Goal: Task Accomplishment & Management: Manage account settings

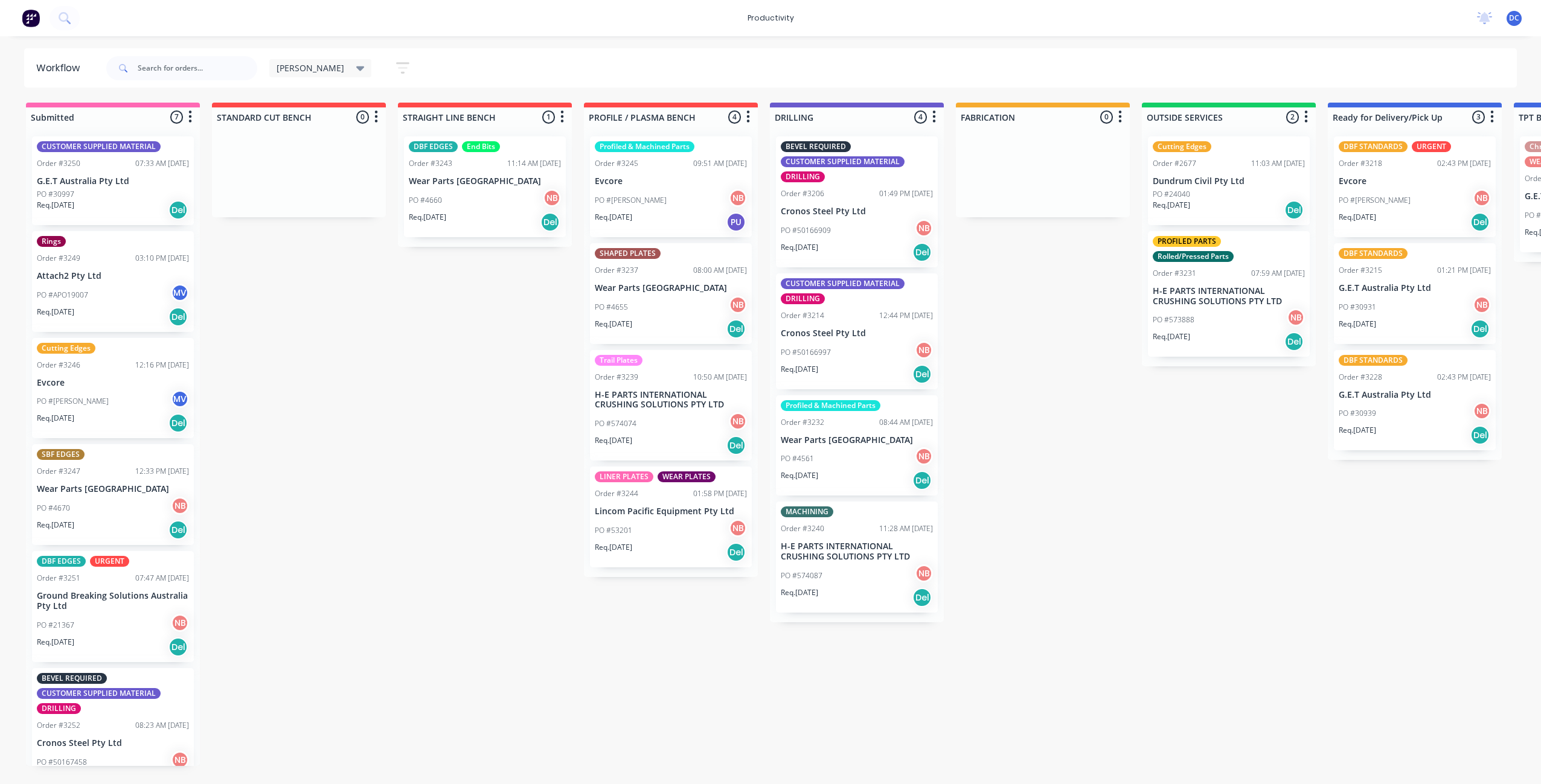
click at [475, 213] on div "Req. [DATE] Del" at bounding box center [485, 222] width 152 height 20
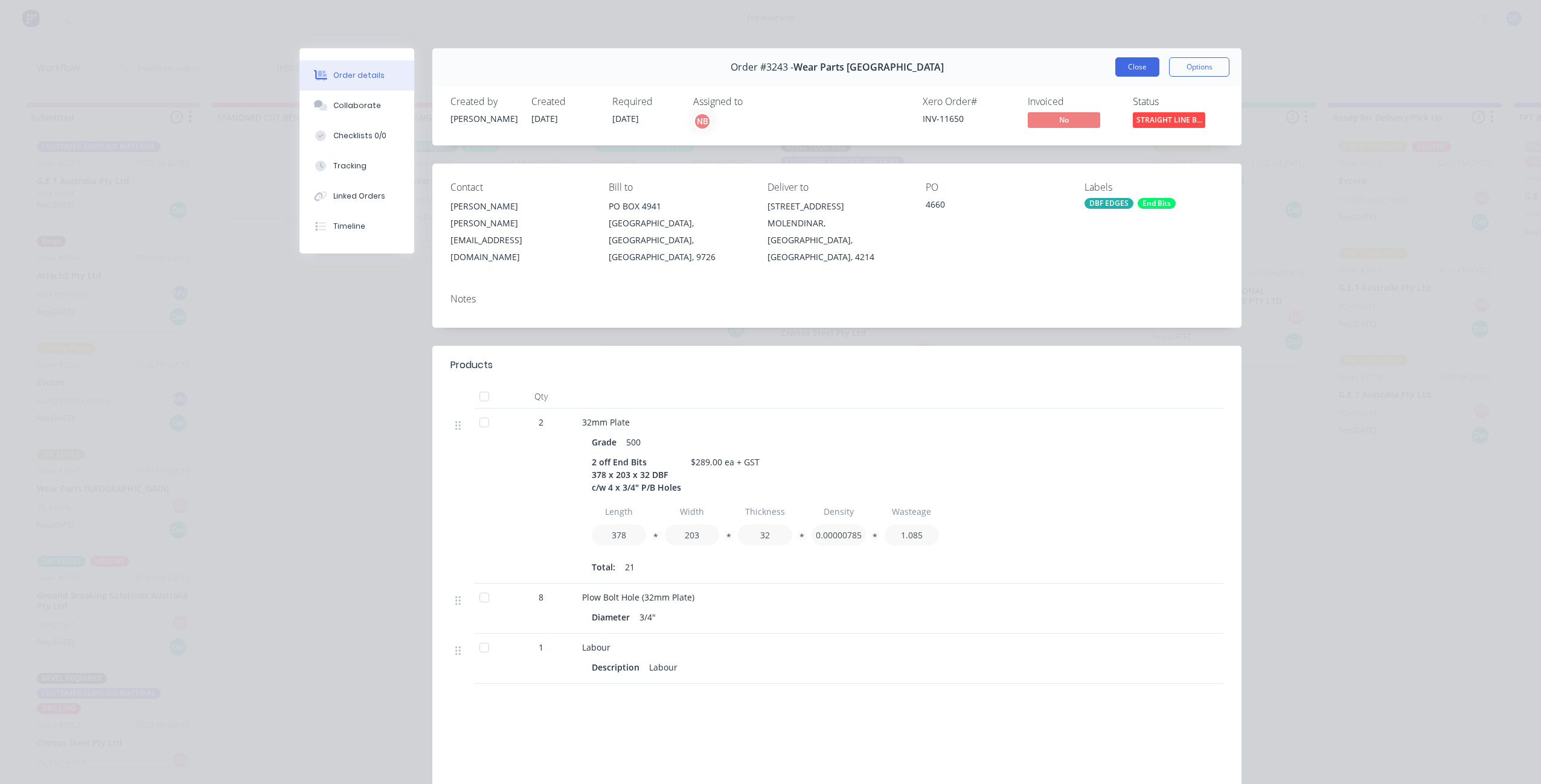
click at [1122, 63] on button "Close" at bounding box center [1137, 67] width 44 height 19
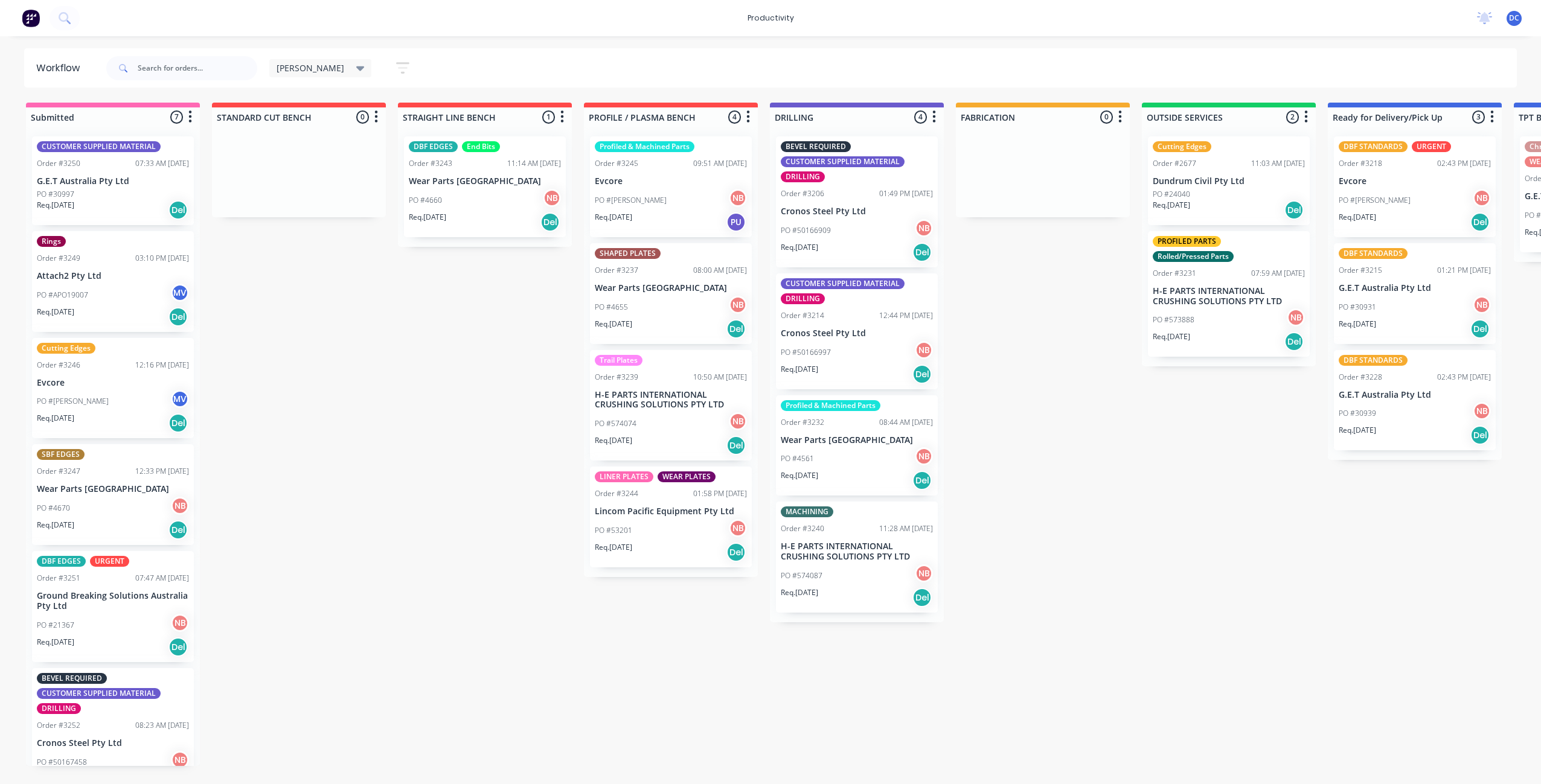
click at [117, 420] on div "Req. [DATE] Del" at bounding box center [113, 423] width 152 height 20
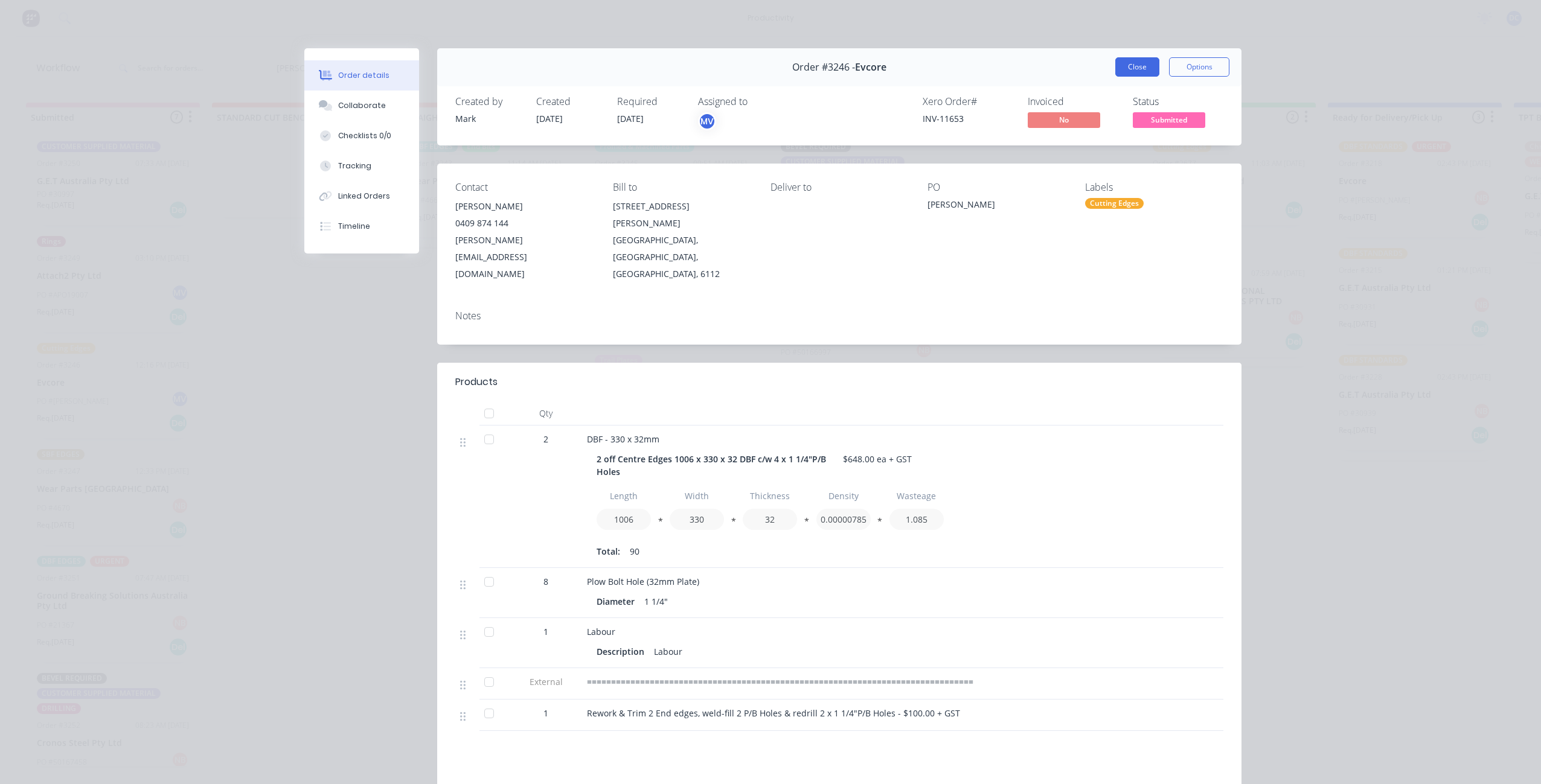
click at [1140, 72] on button "Close" at bounding box center [1137, 67] width 44 height 19
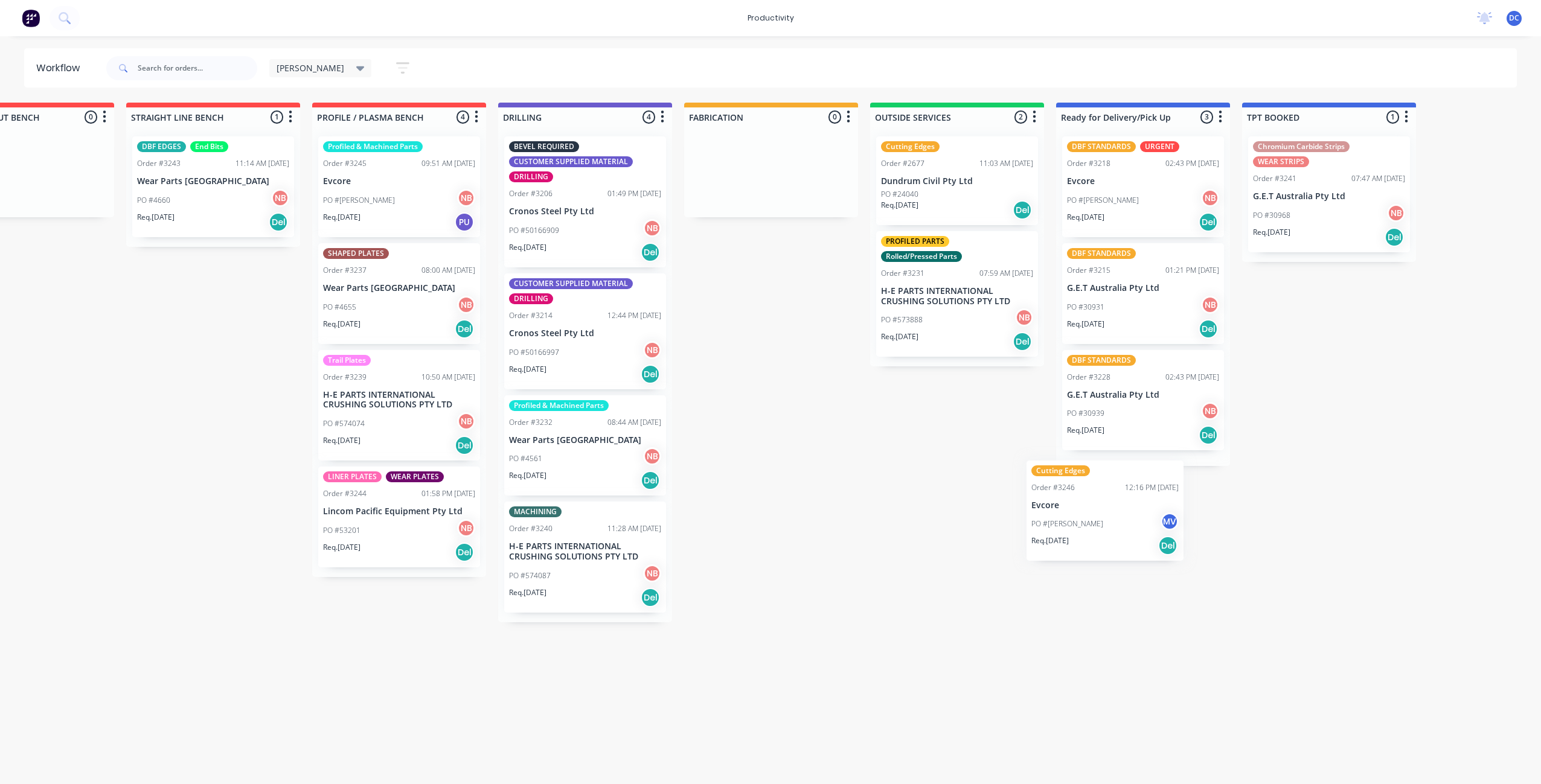
scroll to position [0, 272]
drag, startPoint x: 79, startPoint y: 399, endPoint x: 1106, endPoint y: 511, distance: 1033.1
click at [1106, 511] on div "Submitted 7 Sort By Created date Required date Order number Customer name Most …" at bounding box center [725, 434] width 2014 height 663
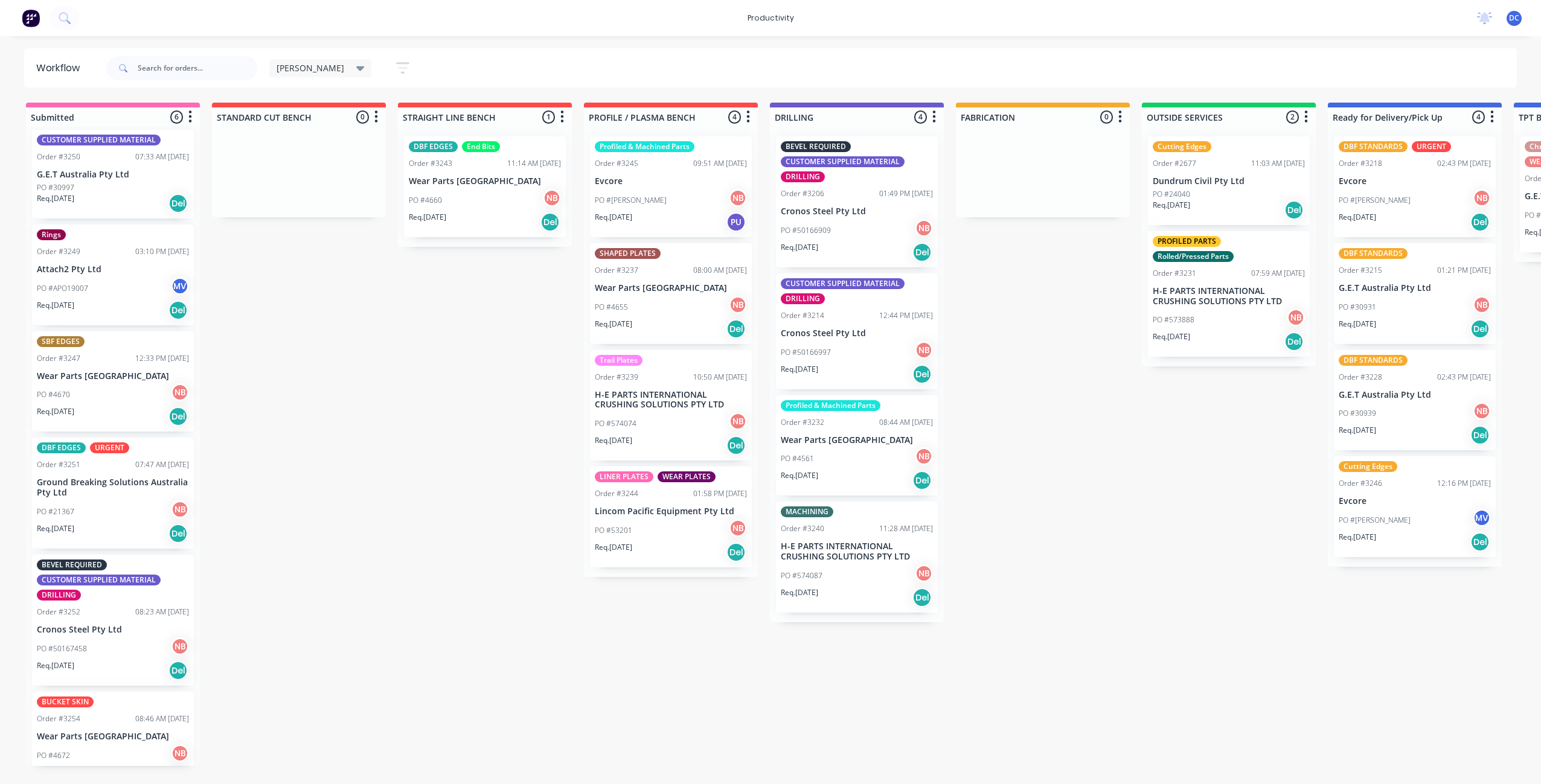
scroll to position [13, 0]
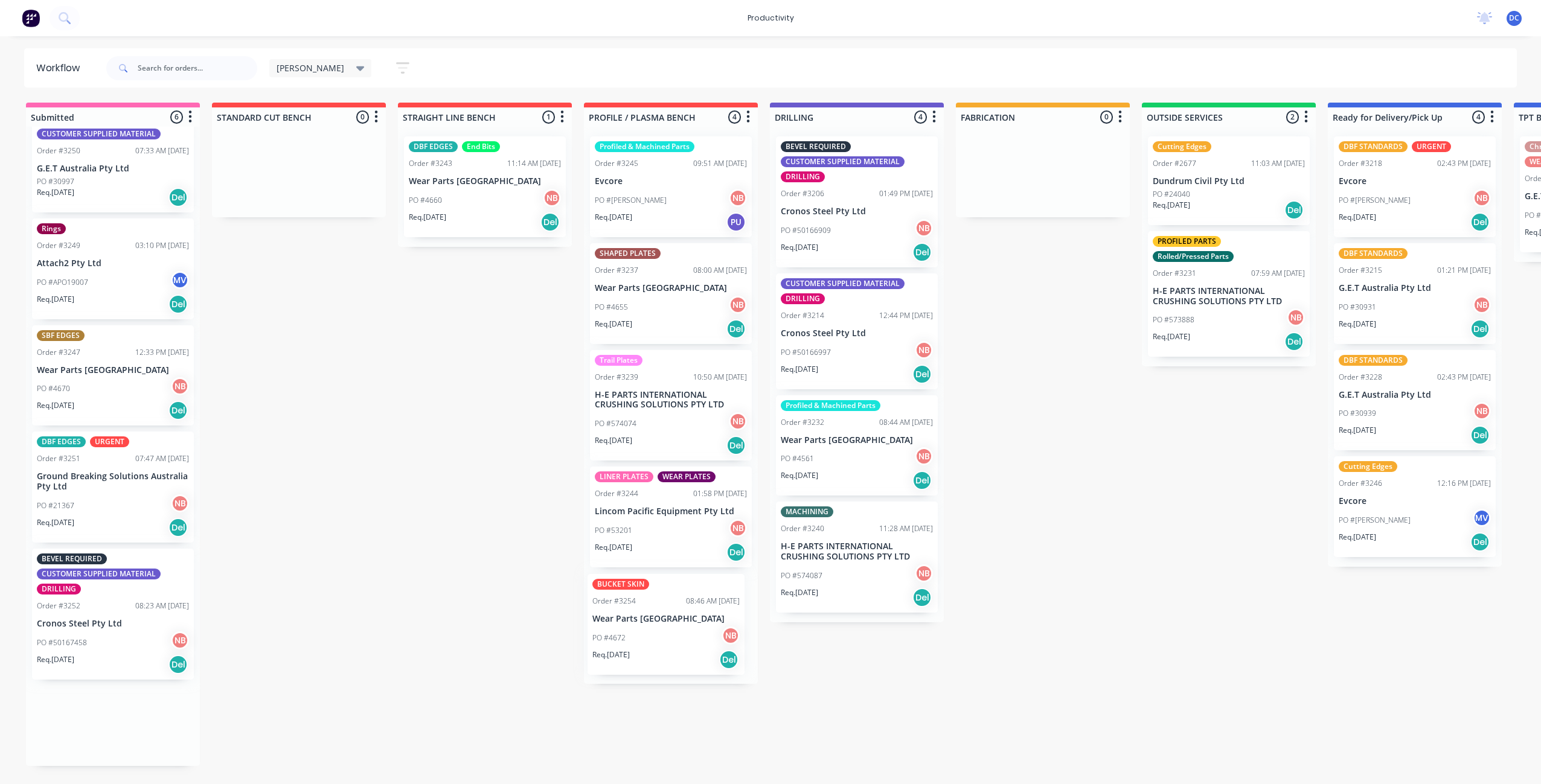
drag, startPoint x: 128, startPoint y: 742, endPoint x: 686, endPoint y: 616, distance: 572.0
click at [686, 616] on div "Submitted 6 Sort By Created date Required date Order number Customer name Most …" at bounding box center [997, 434] width 2014 height 663
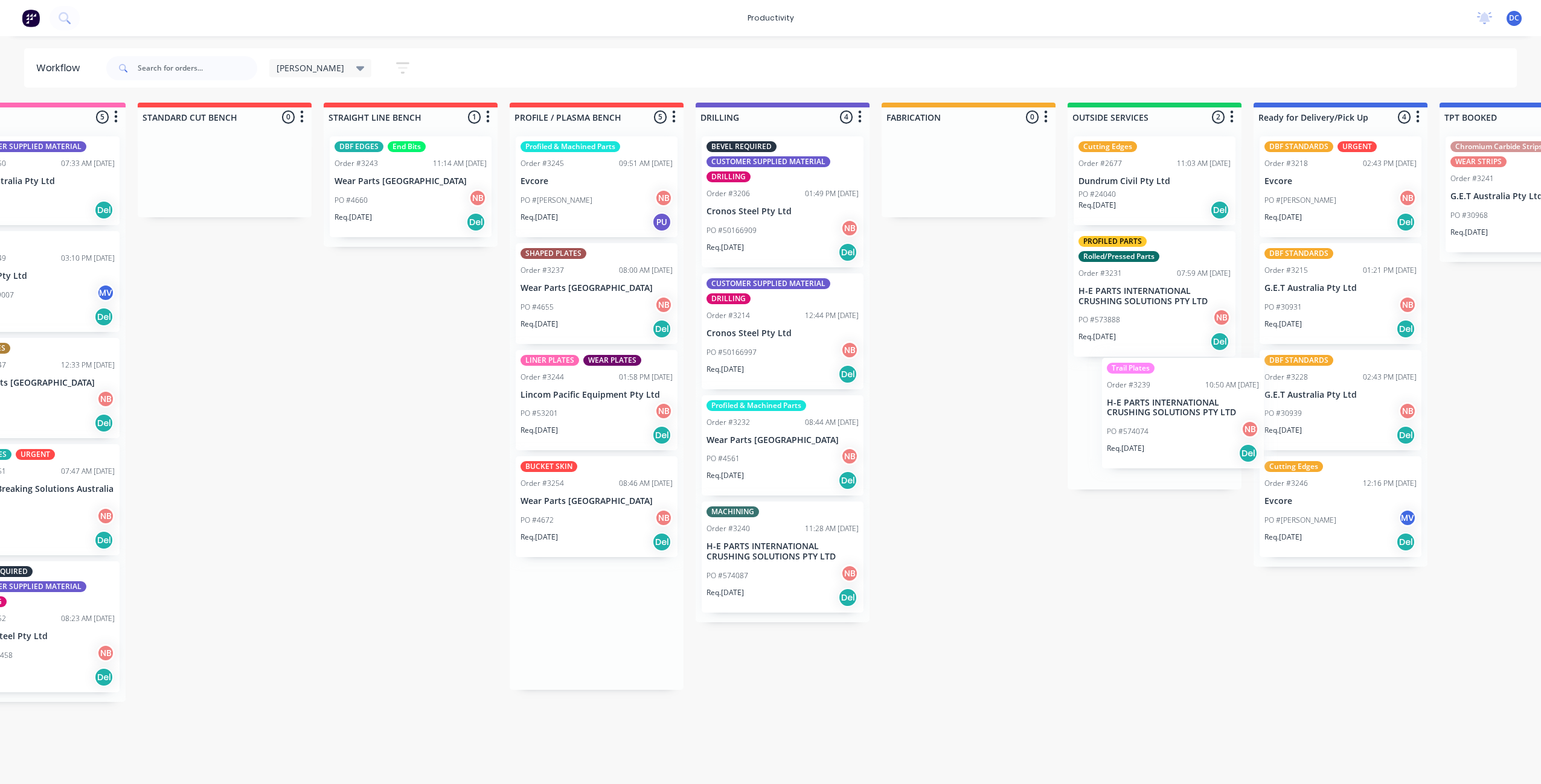
scroll to position [0, 75]
drag, startPoint x: 640, startPoint y: 419, endPoint x: 1128, endPoint y: 424, distance: 488.0
click at [1128, 424] on div "Submitted 5 Sort By Created date Required date Order number Customer name Most …" at bounding box center [922, 402] width 2014 height 599
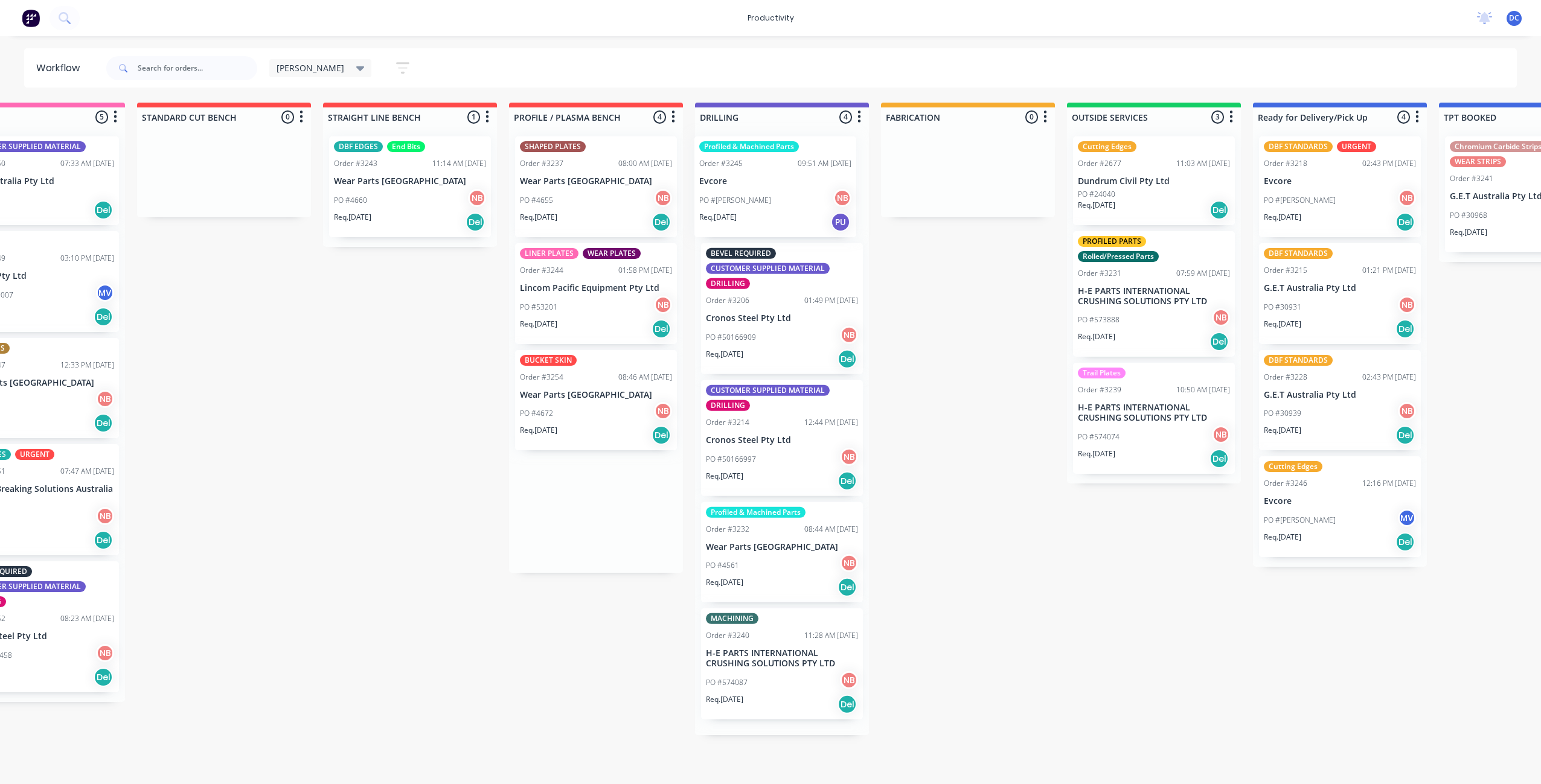
drag, startPoint x: 578, startPoint y: 216, endPoint x: 760, endPoint y: 216, distance: 182.0
click at [760, 216] on div "Submitted 5 Sort By Created date Required date Order number Customer name Most …" at bounding box center [922, 419] width 2014 height 632
click at [600, 221] on div "Req. [DATE] Del" at bounding box center [596, 222] width 152 height 20
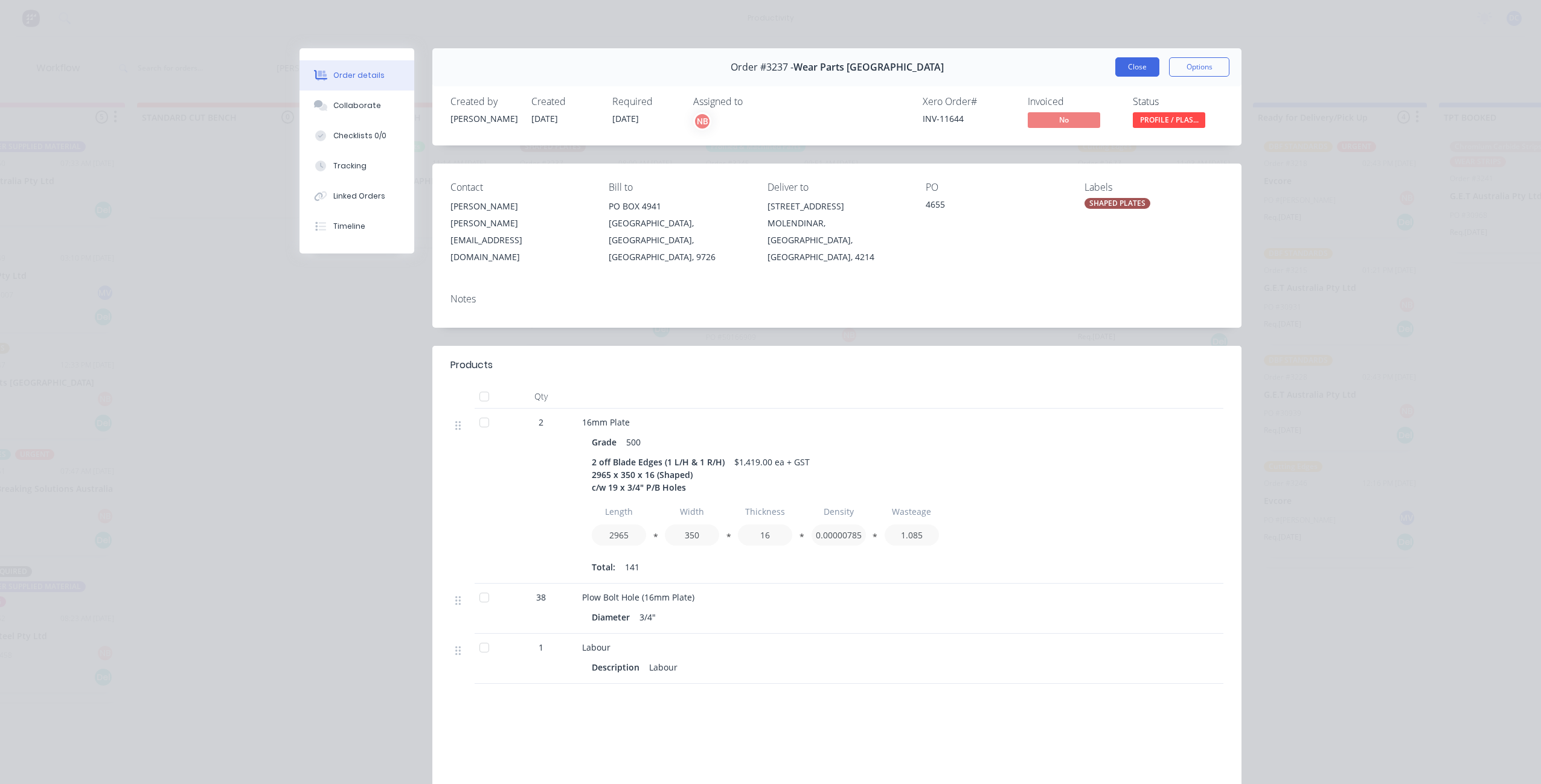
click at [1121, 66] on button "Close" at bounding box center [1137, 67] width 44 height 19
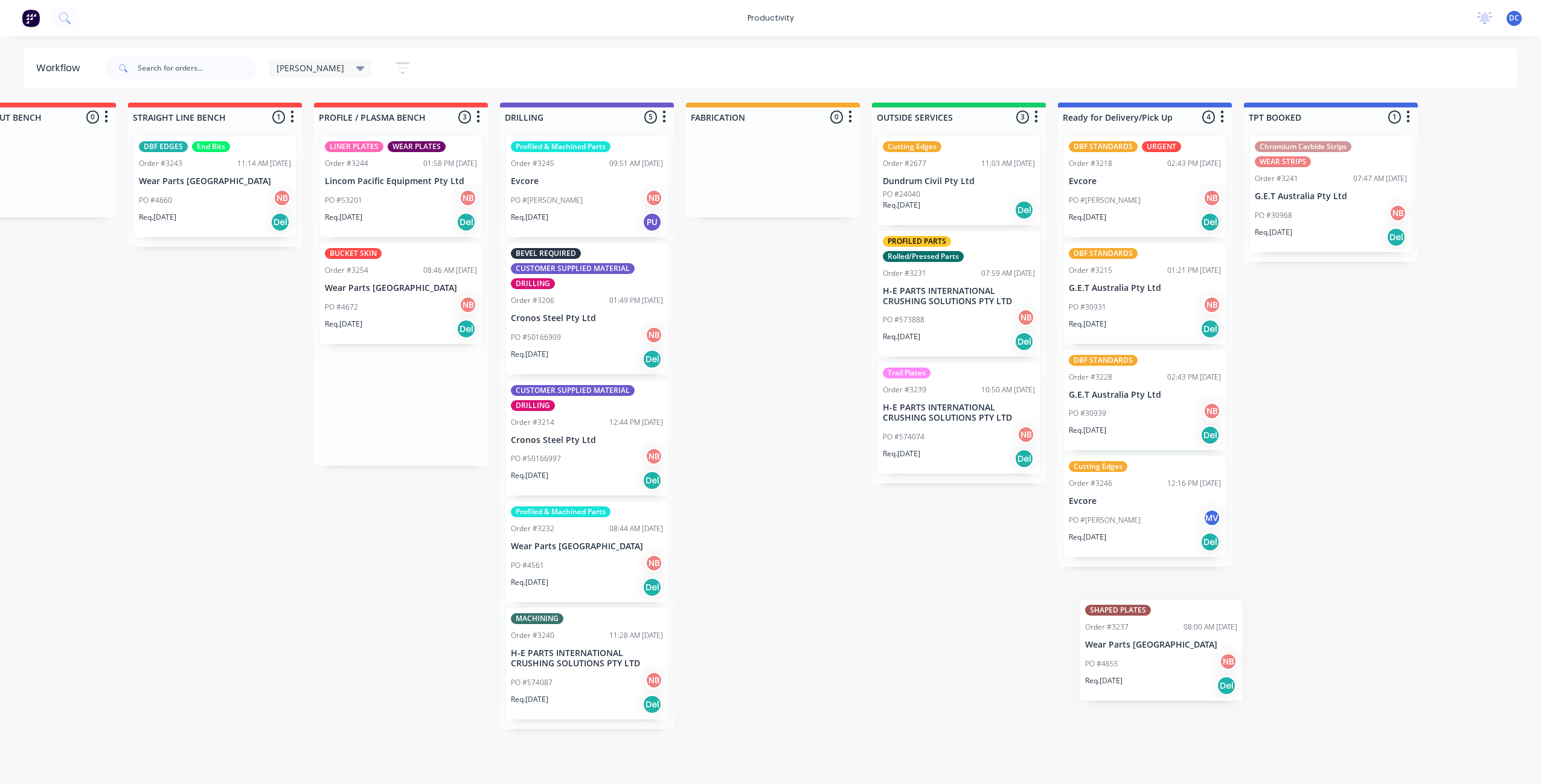
scroll to position [0, 277]
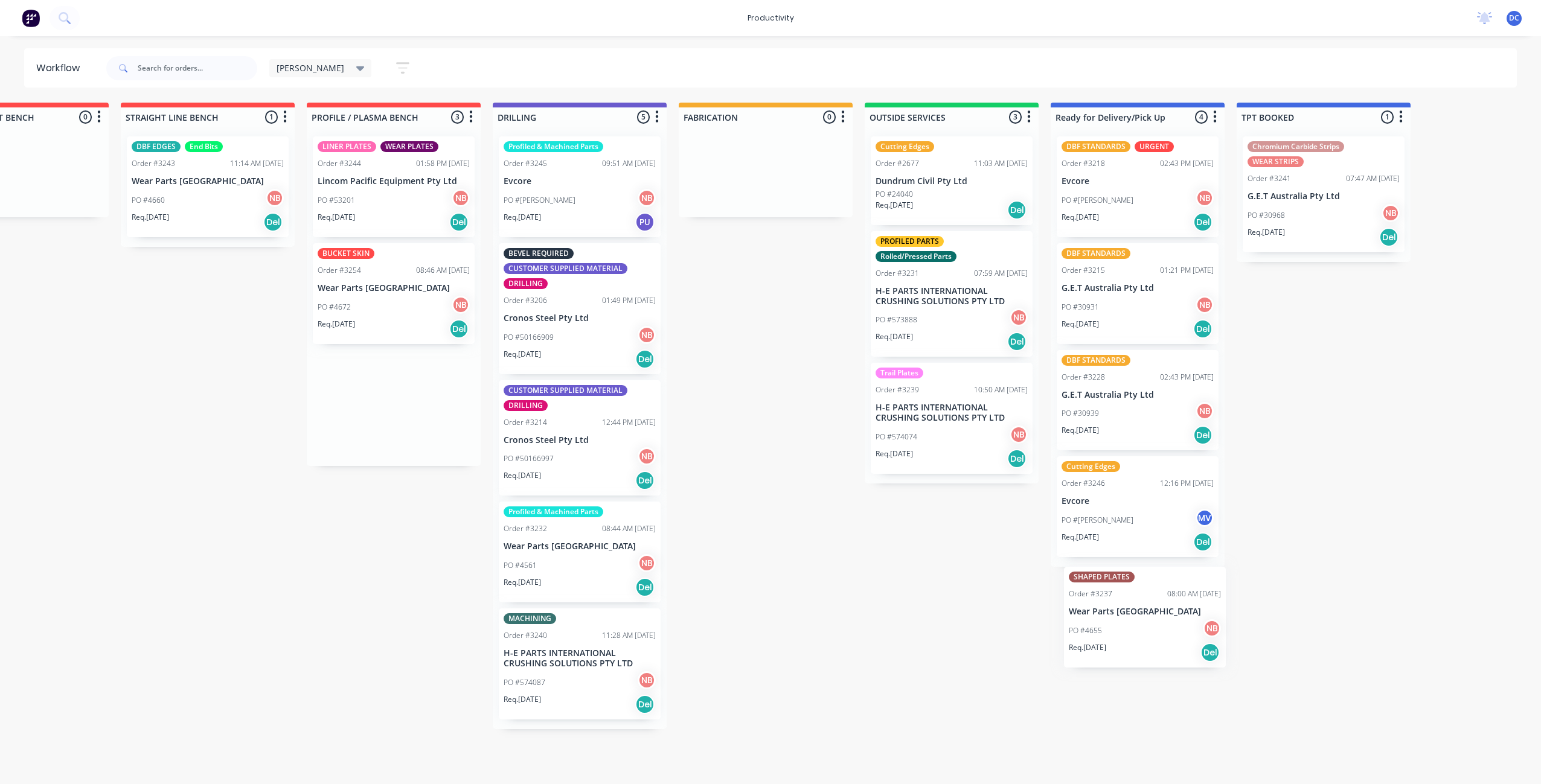
drag, startPoint x: 566, startPoint y: 213, endPoint x: 1117, endPoint y: 642, distance: 698.3
click at [1117, 642] on div "Submitted 5 Sort By Created date Required date Order number Customer name Most …" at bounding box center [721, 415] width 2014 height 626
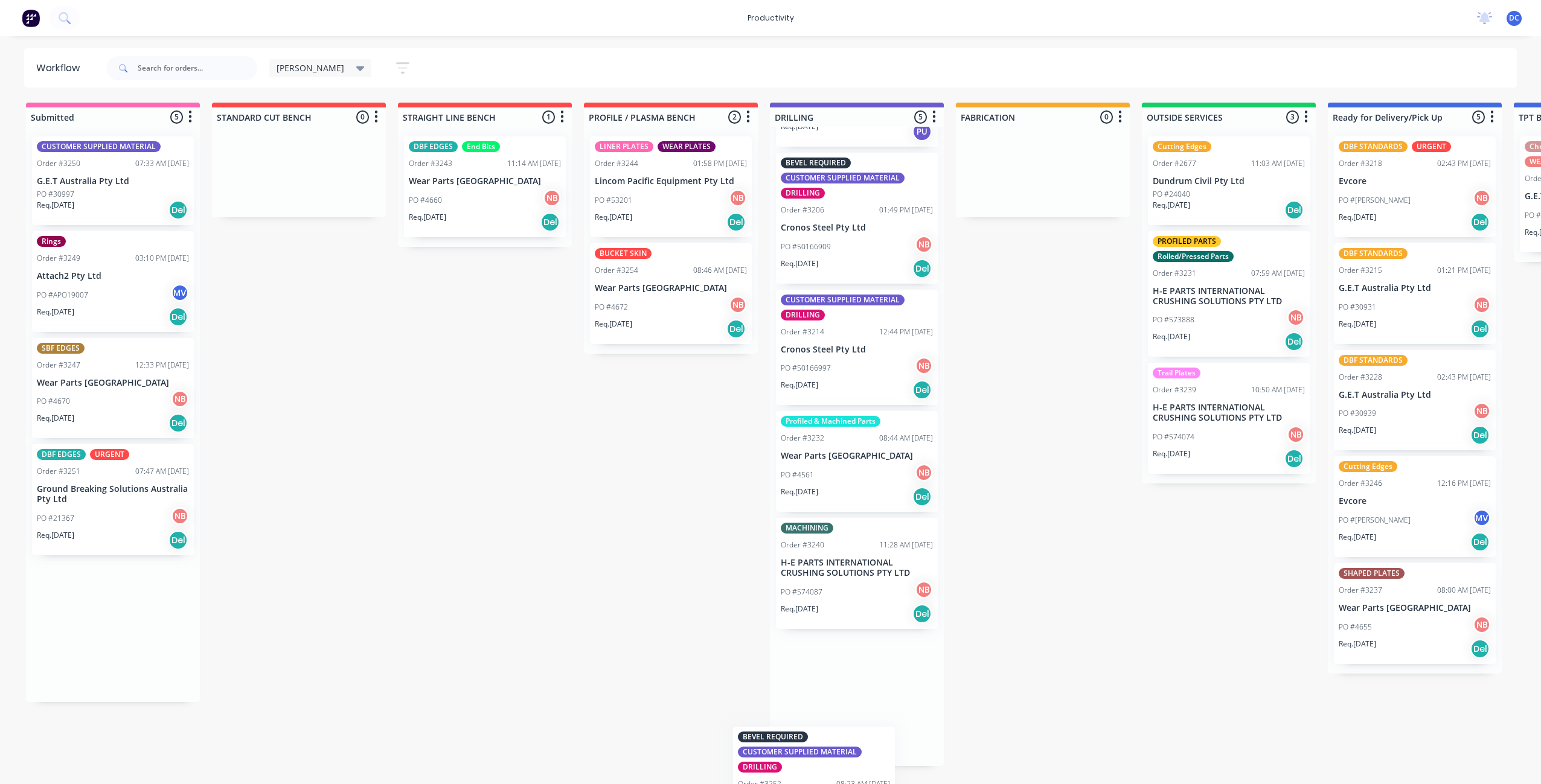
scroll to position [92, 0]
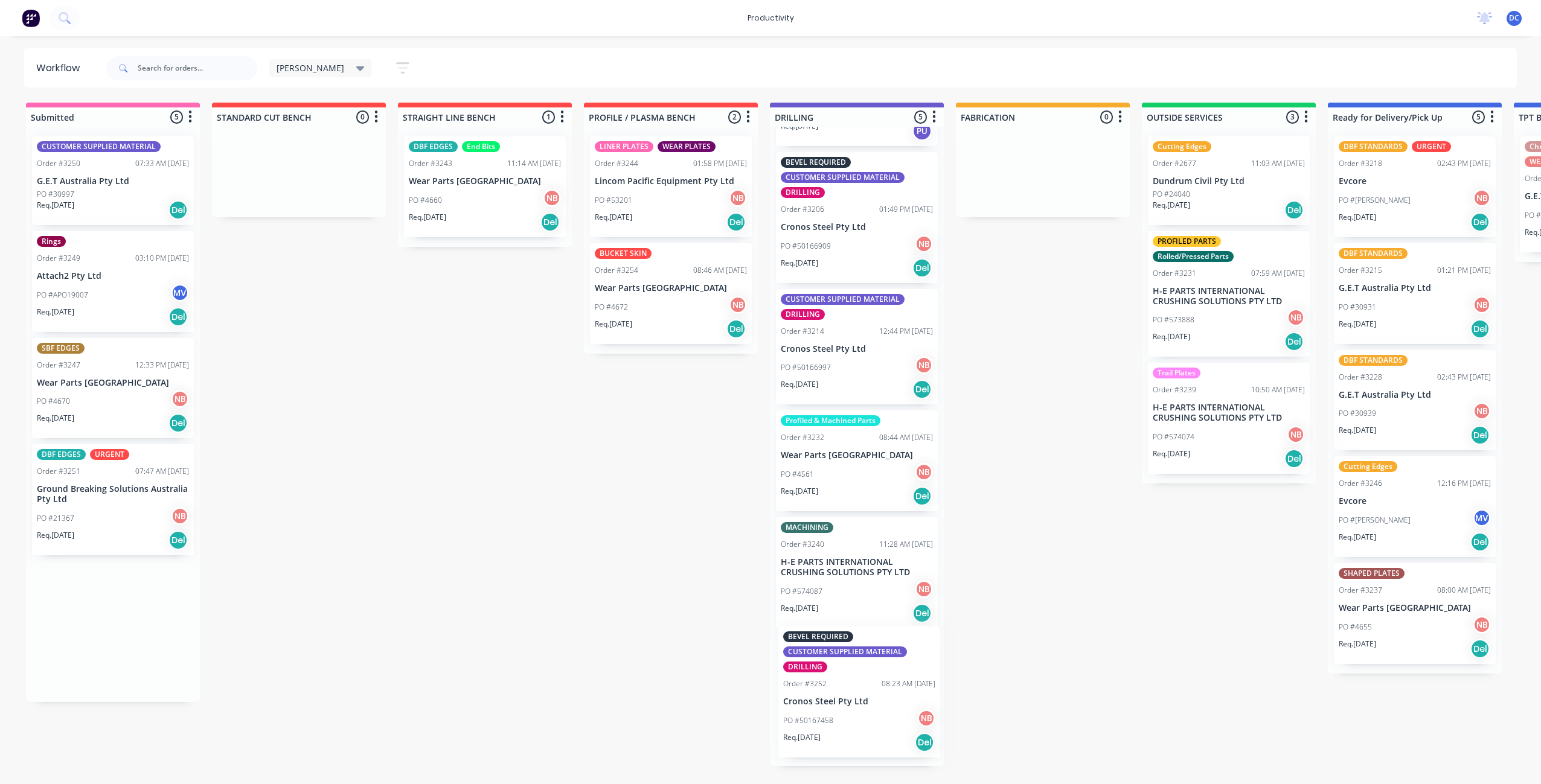
drag, startPoint x: 114, startPoint y: 658, endPoint x: 864, endPoint y: 724, distance: 752.9
click at [864, 724] on div "Submitted 5 Sort By Created date Required date Order number Customer name Most …" at bounding box center [997, 434] width 2014 height 663
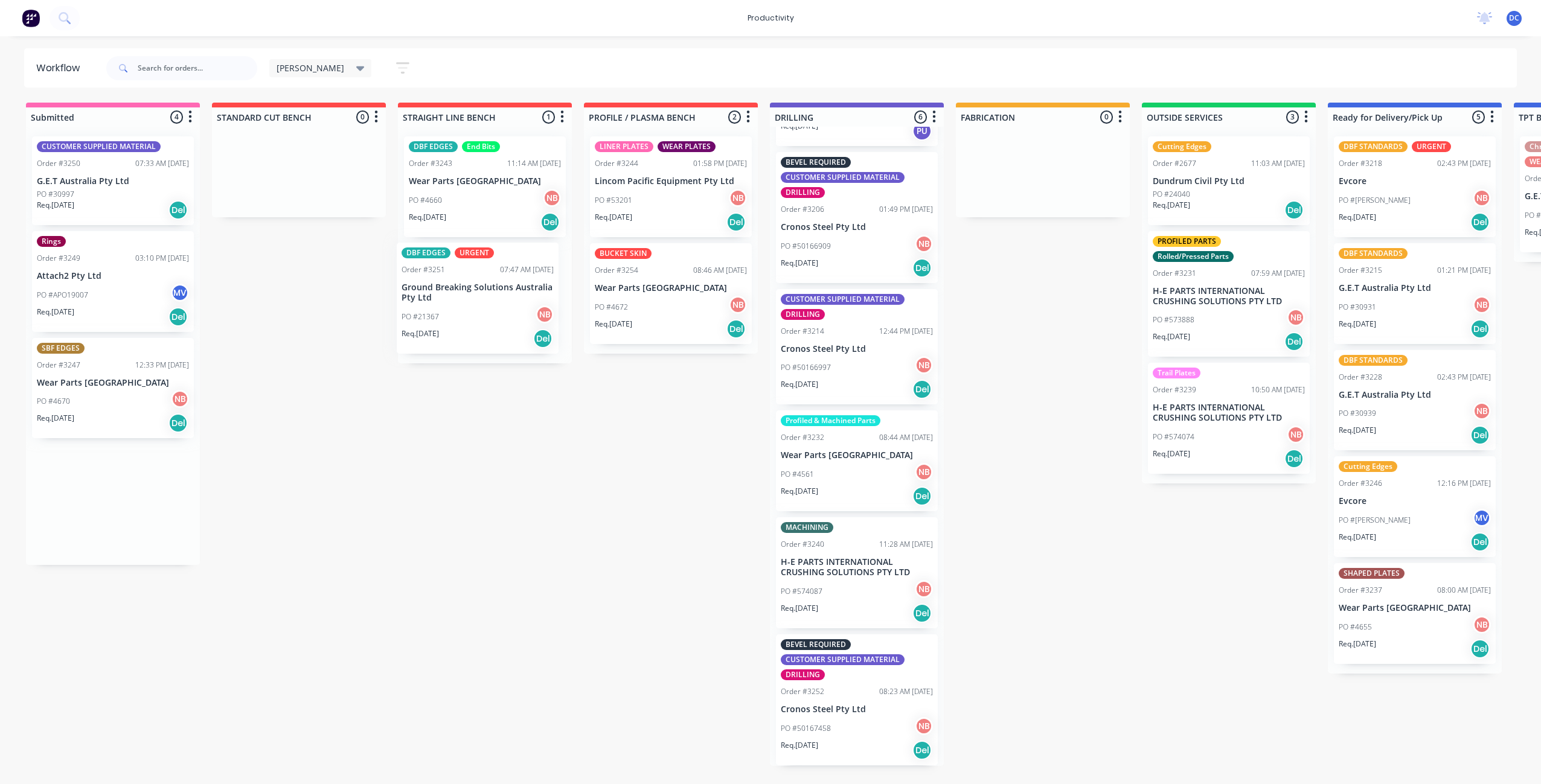
drag, startPoint x: 89, startPoint y: 537, endPoint x: 461, endPoint y: 333, distance: 424.3
click at [461, 333] on div "Submitted 4 Sort By Created date Required date Order number Customer name Most …" at bounding box center [997, 434] width 2014 height 663
drag, startPoint x: 108, startPoint y: 423, endPoint x: 475, endPoint y: 442, distance: 367.5
click at [475, 442] on div "Submitted 3 Sort By Created date Required date Order number Customer name Most …" at bounding box center [997, 434] width 2014 height 663
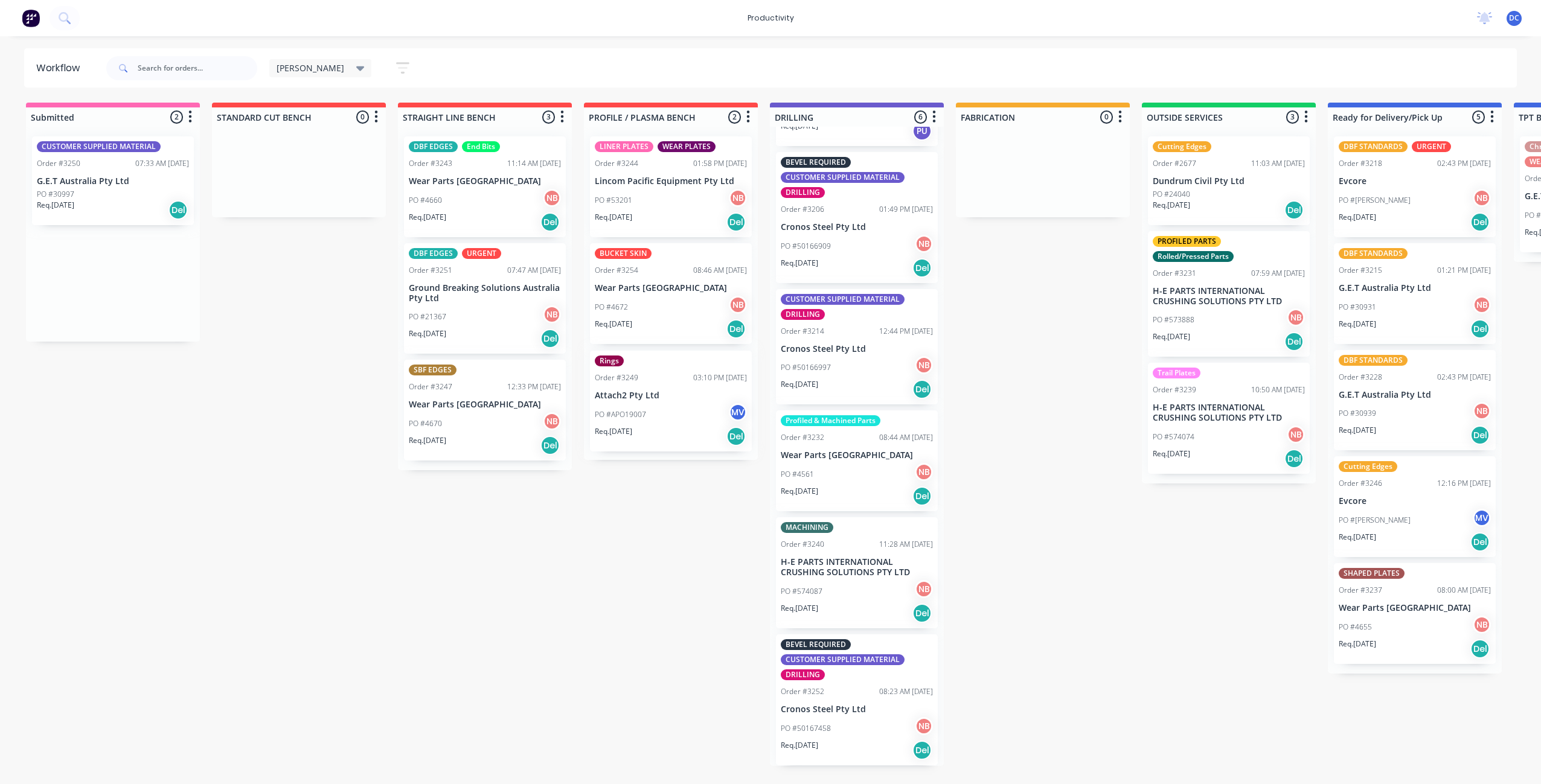
drag, startPoint x: 99, startPoint y: 314, endPoint x: 660, endPoint y: 435, distance: 573.9
click at [660, 435] on div "Submitted 2 Sort By Created date Required date Order number Customer name Most …" at bounding box center [997, 434] width 2014 height 663
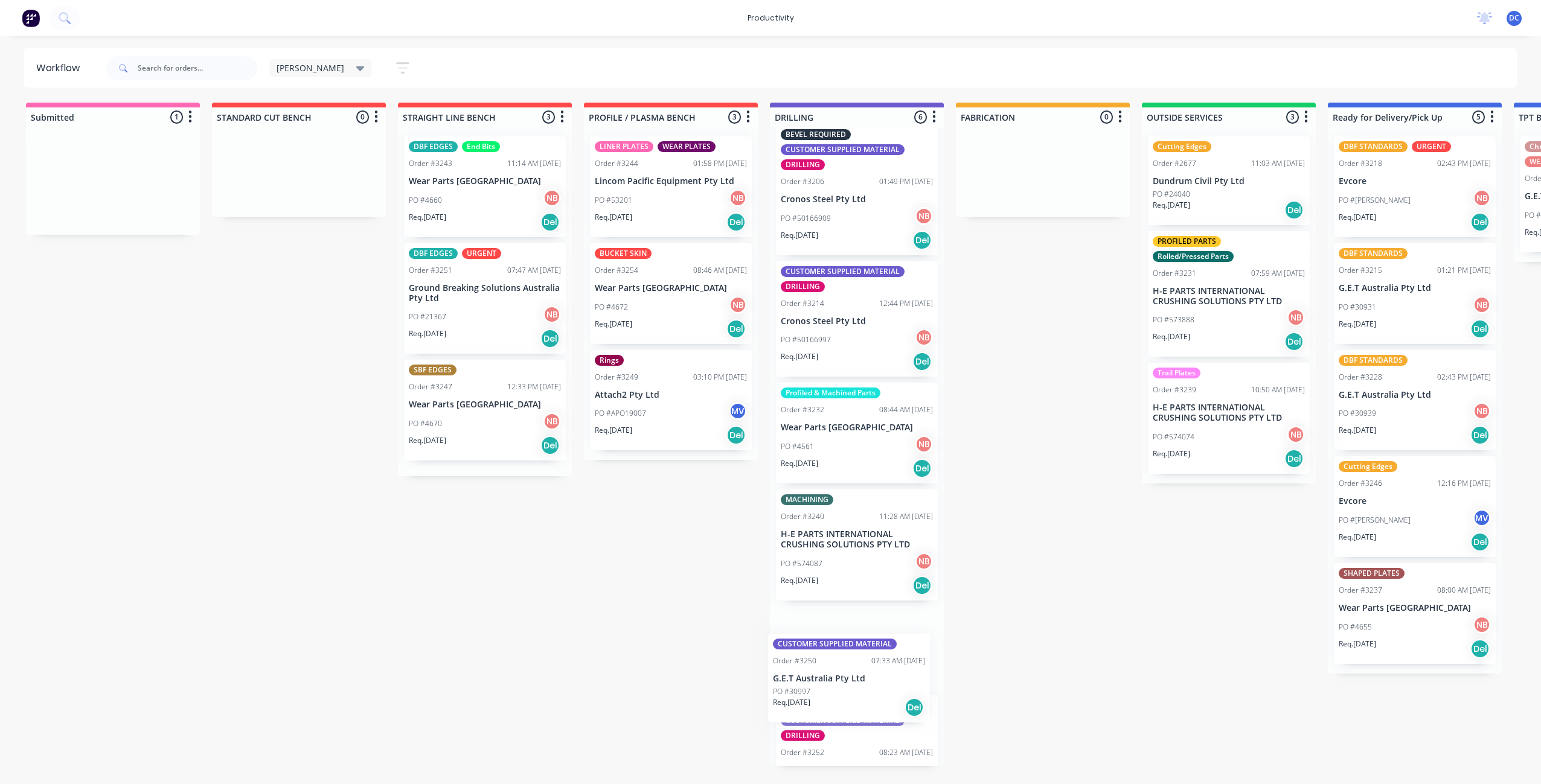
scroll to position [180, 0]
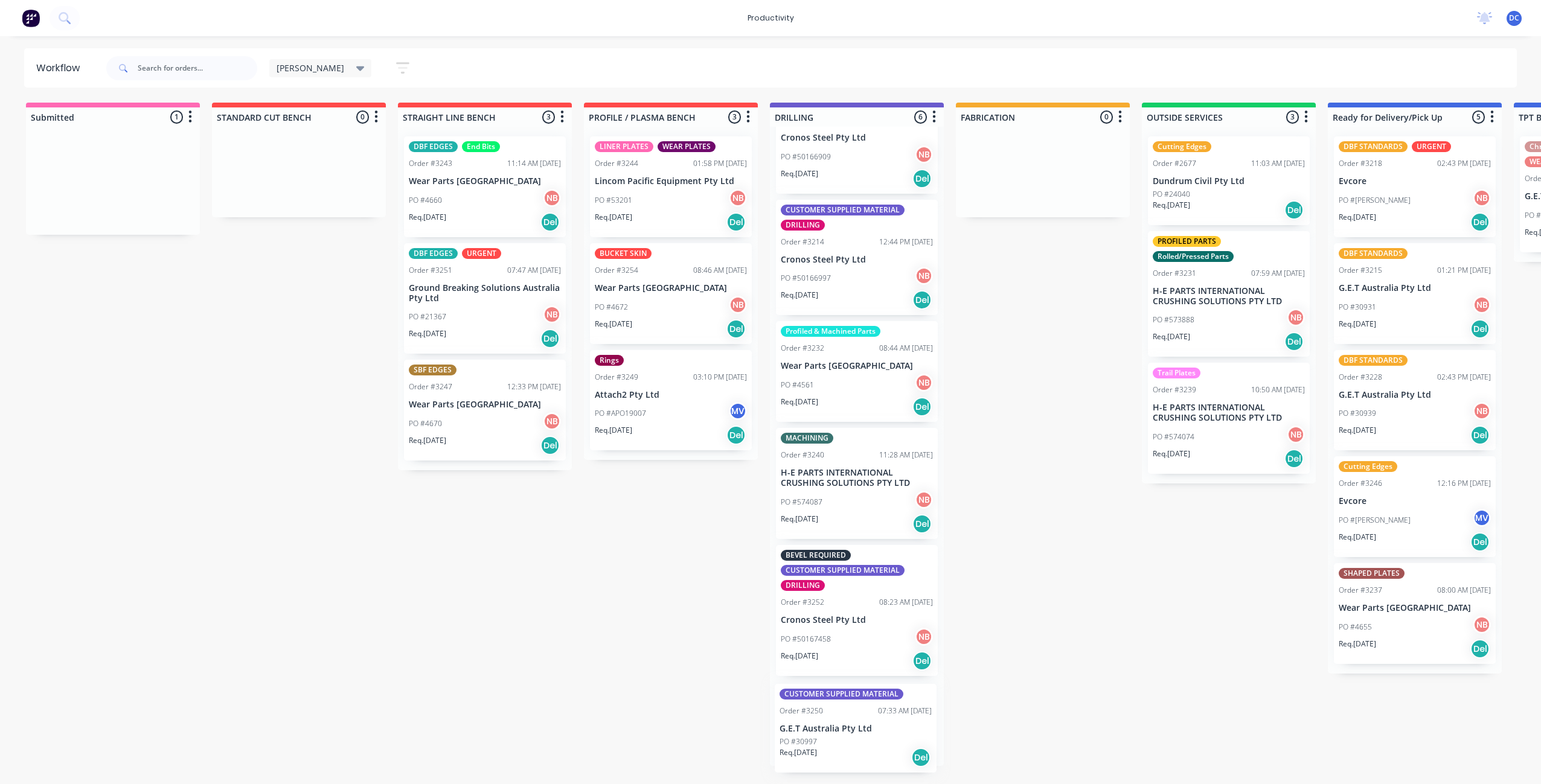
drag, startPoint x: 118, startPoint y: 221, endPoint x: 838, endPoint y: 753, distance: 895.2
click at [843, 754] on div "Submitted 1 Sort By Created date Required date Order number Customer name Most …" at bounding box center [997, 434] width 2014 height 663
click at [398, 67] on icon "button" at bounding box center [402, 67] width 9 height 2
click at [337, 218] on div "Filter by assignee" at bounding box center [337, 215] width 92 height 13
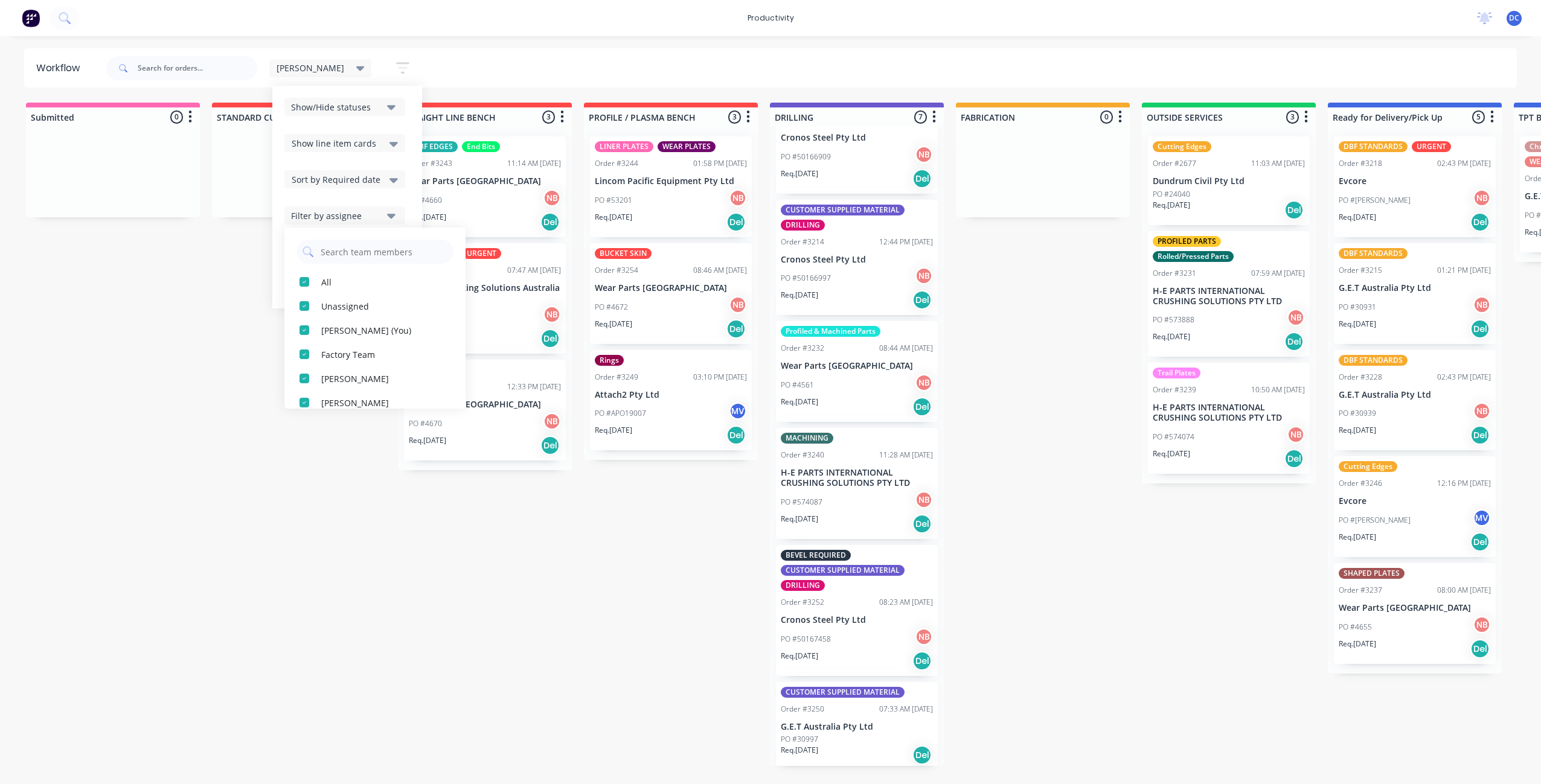
click at [337, 218] on div "Filter by assignee" at bounding box center [337, 215] width 92 height 13
click at [317, 253] on div "Filter by labels" at bounding box center [337, 252] width 92 height 13
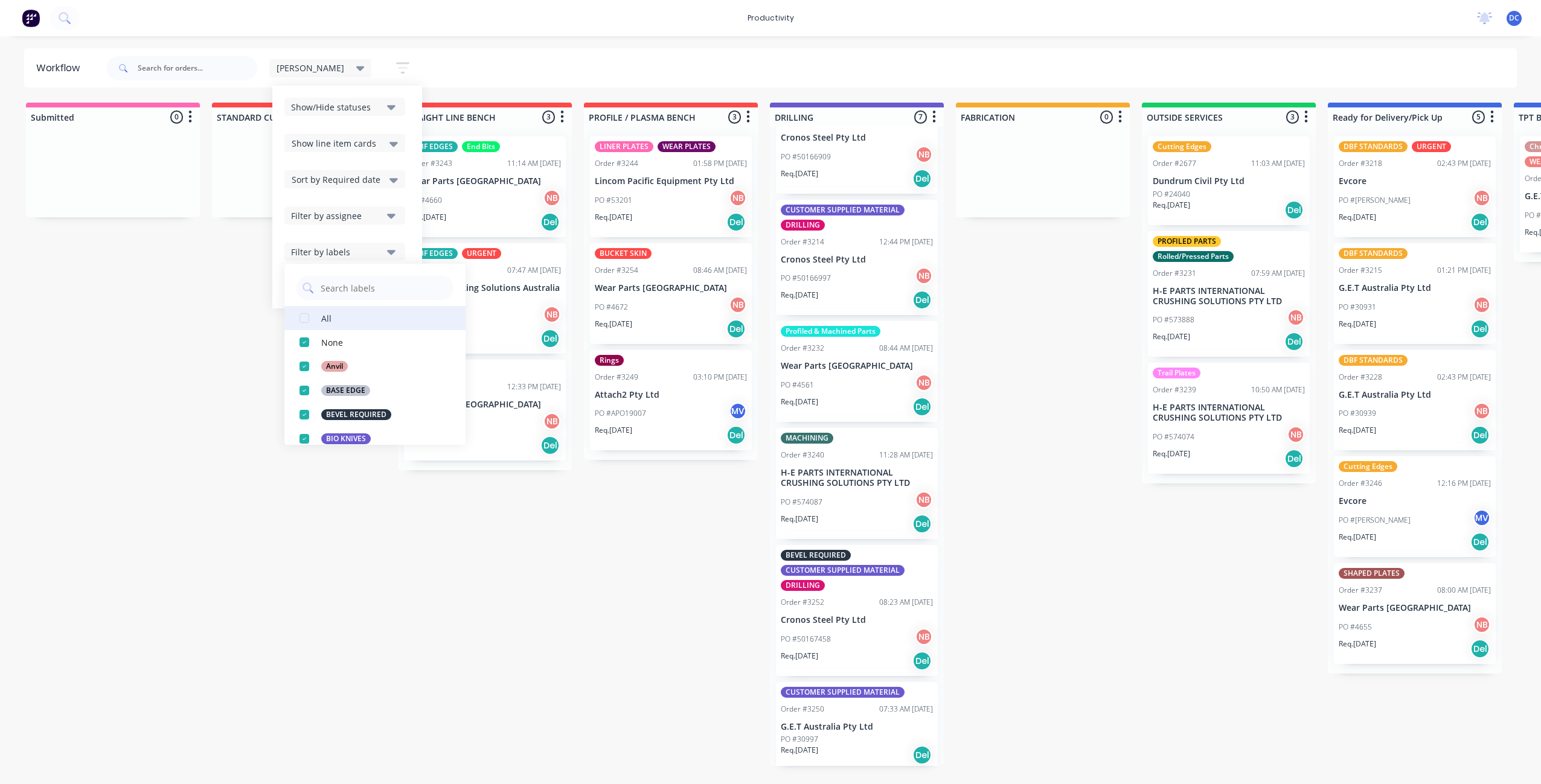
click at [292, 317] on div "button" at bounding box center [304, 318] width 24 height 24
click at [191, 390] on div "Submitted 0 Sort By Created date Required date Order number Customer name Most …" at bounding box center [997, 434] width 2014 height 663
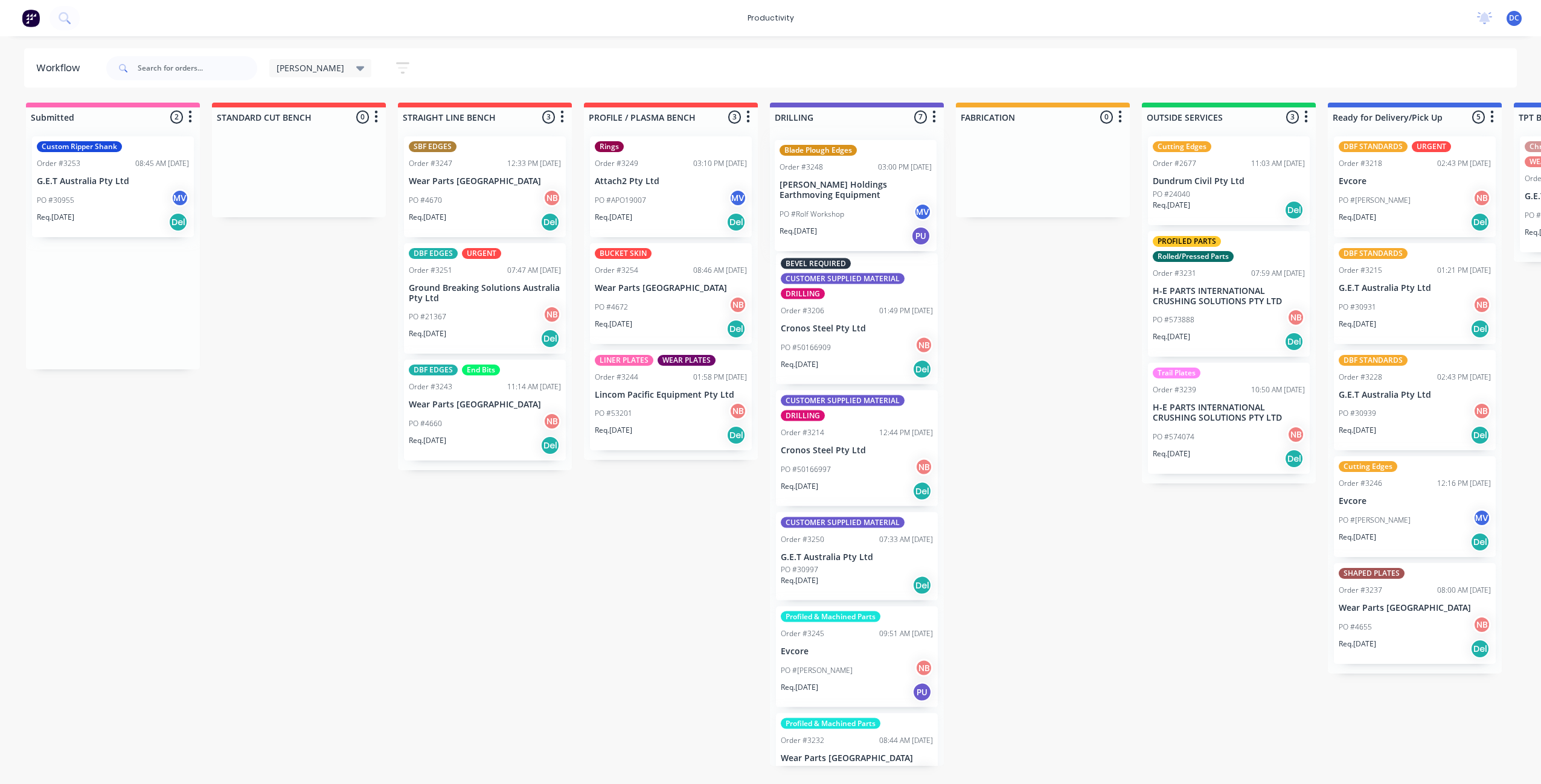
drag, startPoint x: 122, startPoint y: 197, endPoint x: 869, endPoint y: 200, distance: 747.0
click at [869, 201] on div "Submitted 2 Sort By Created date Required date Order number Customer name Most …" at bounding box center [997, 434] width 2014 height 663
drag, startPoint x: 120, startPoint y: 216, endPoint x: 684, endPoint y: 537, distance: 649.0
click at [684, 537] on div "Submitted 1 Sort By Created date Required date Order number Customer name Most …" at bounding box center [997, 434] width 2014 height 663
